Goal: Communication & Community: Answer question/provide support

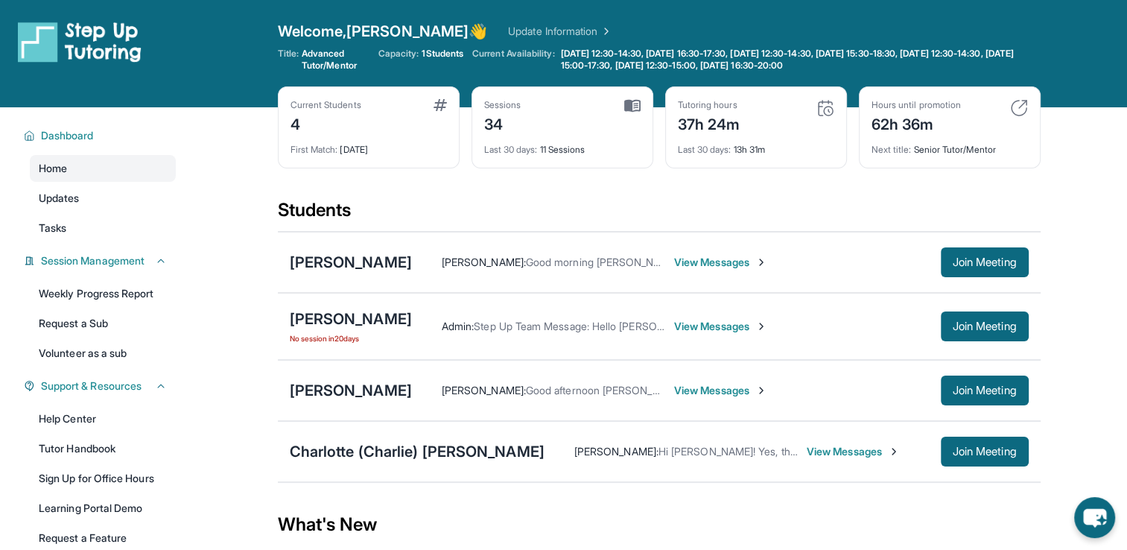
click at [807, 454] on span "View Messages" at bounding box center [853, 451] width 93 height 15
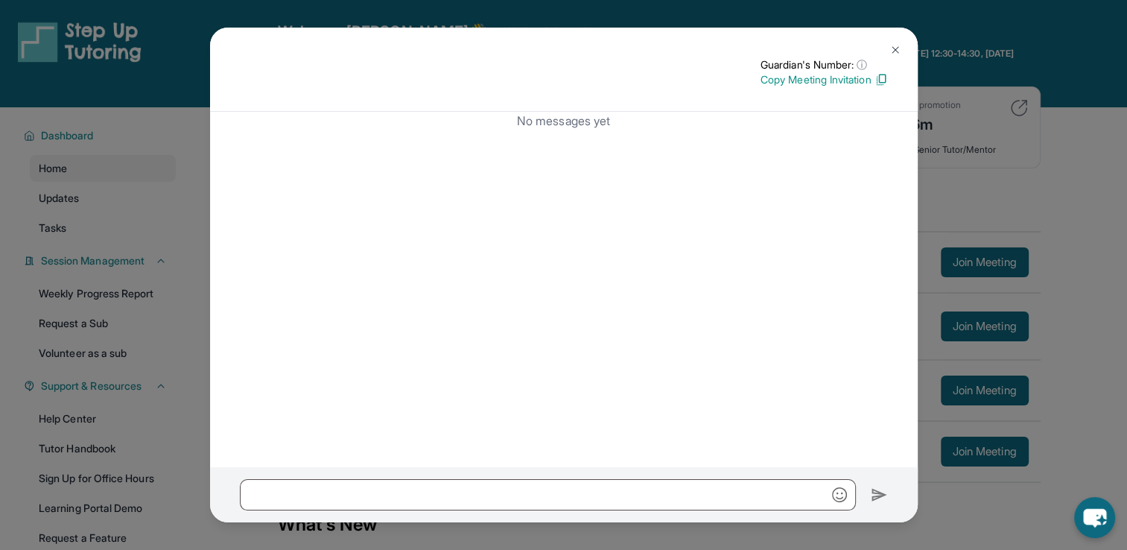
click at [880, 83] on img at bounding box center [881, 79] width 13 height 13
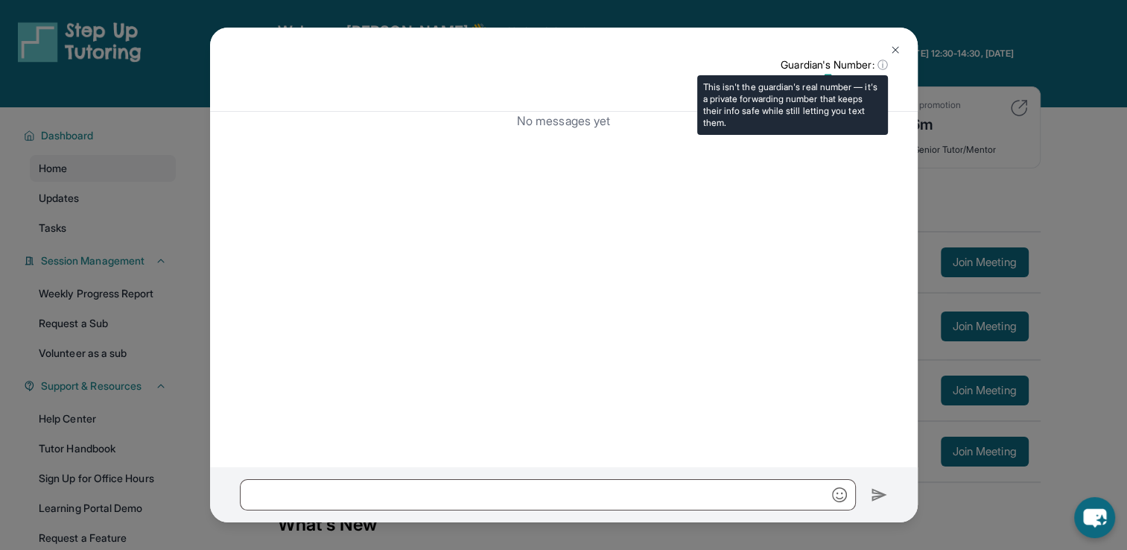
click at [879, 66] on span "ⓘ" at bounding box center [882, 64] width 10 height 15
click at [857, 65] on span "ⓘ" at bounding box center [862, 64] width 10 height 15
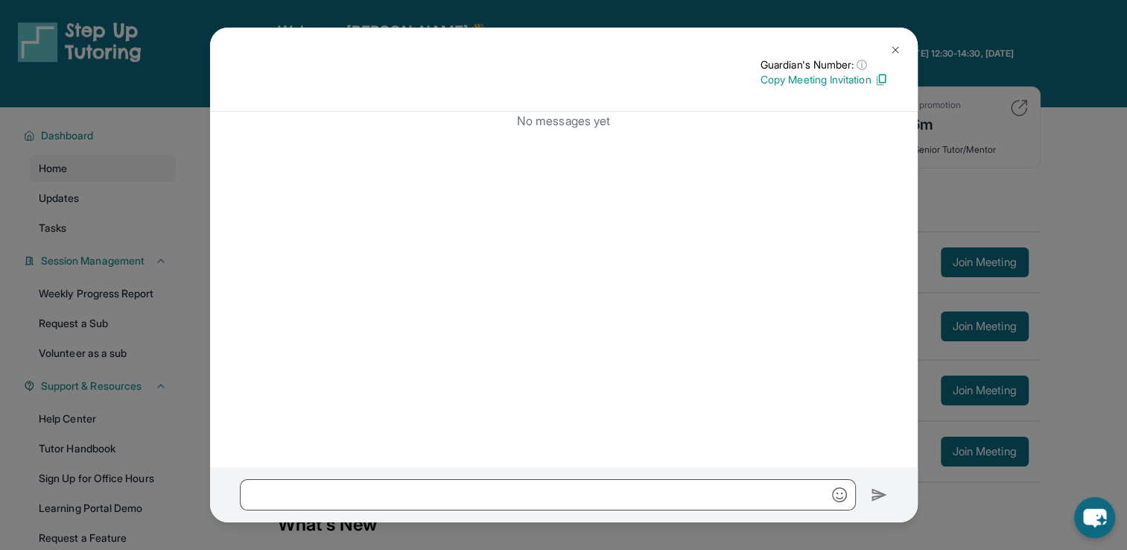
click at [856, 161] on div "No messages yet" at bounding box center [564, 289] width 708 height 355
click at [894, 49] on img at bounding box center [895, 50] width 12 height 12
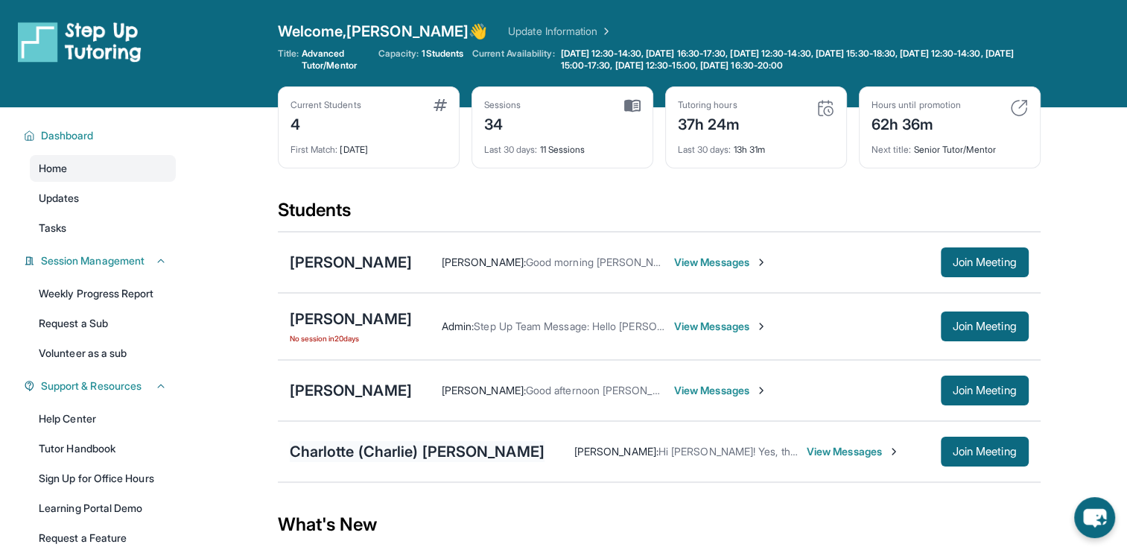
click at [365, 445] on div "Charlotte (Charlie) [PERSON_NAME]" at bounding box center [417, 451] width 255 height 21
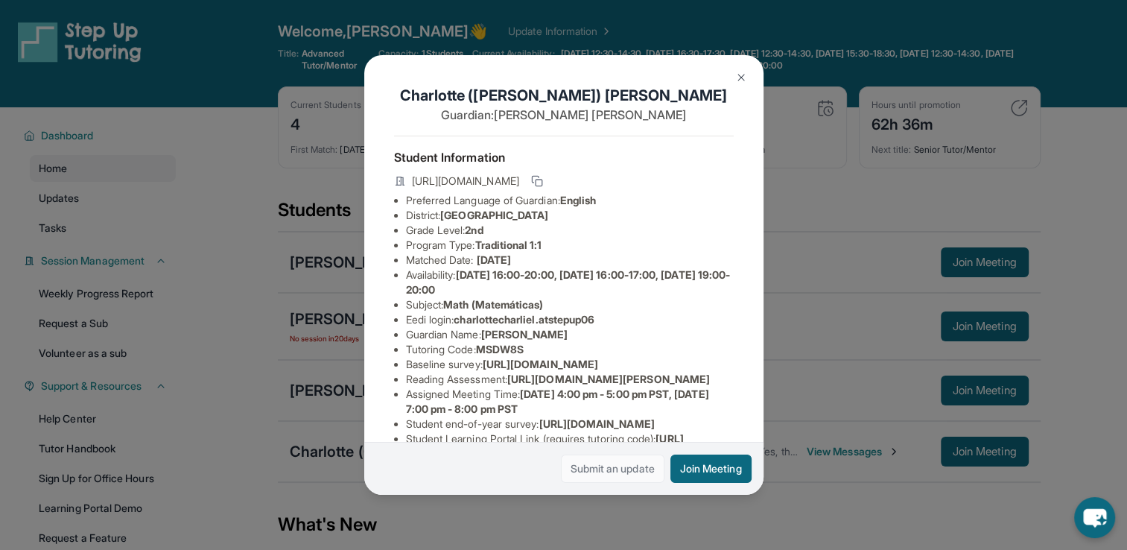
click at [615, 474] on link "Submit an update" at bounding box center [613, 468] width 104 height 28
click at [740, 77] on img at bounding box center [741, 78] width 12 height 12
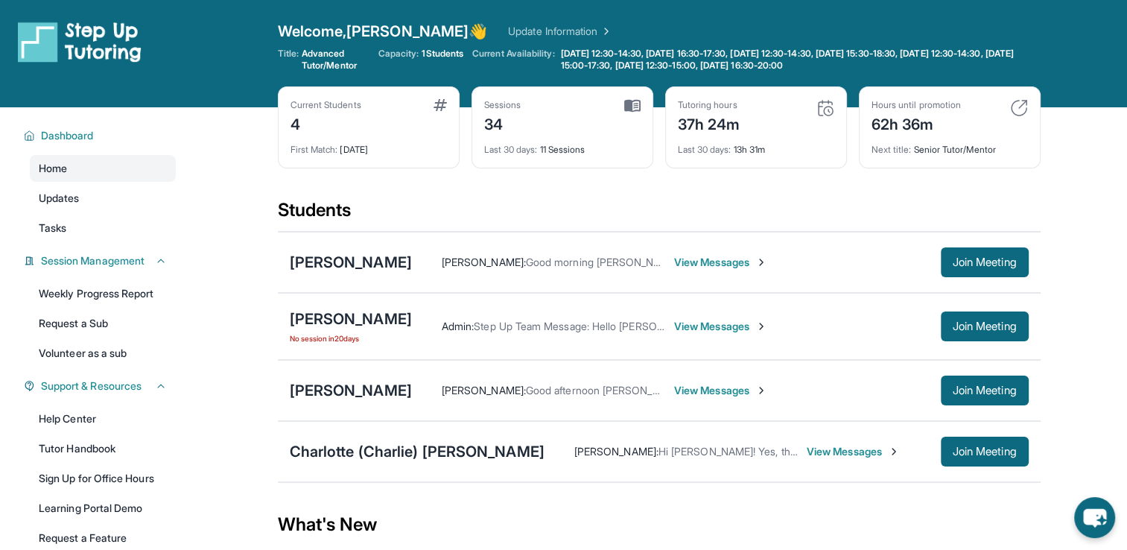
click at [660, 530] on div "What's New" at bounding box center [659, 525] width 763 height 66
